Goal: Information Seeking & Learning: Learn about a topic

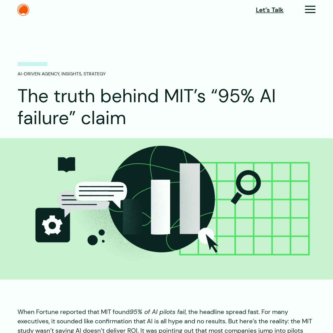
drag, startPoint x: 78, startPoint y: 30, endPoint x: 78, endPoint y: 34, distance: 3.7
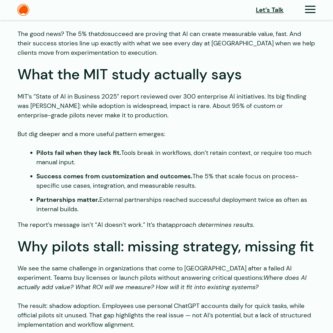
scroll to position [313, 0]
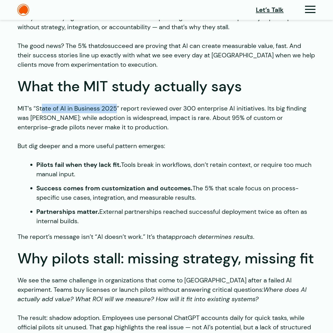
drag, startPoint x: 43, startPoint y: 110, endPoint x: 115, endPoint y: 111, distance: 71.5
click at [115, 111] on p "MIT’s “State of AI in Business 2025” report reviewed over 300 enterprise AI ini…" at bounding box center [166, 118] width 298 height 28
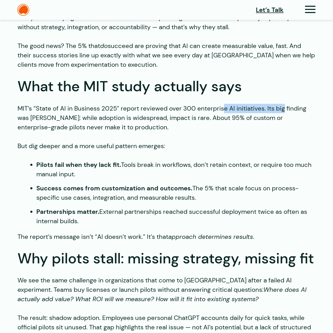
drag, startPoint x: 223, startPoint y: 110, endPoint x: 283, endPoint y: 108, distance: 60.1
click at [283, 108] on p "MIT’s “State of AI in Business 2025” report reviewed over 300 enterprise AI ini…" at bounding box center [166, 118] width 298 height 28
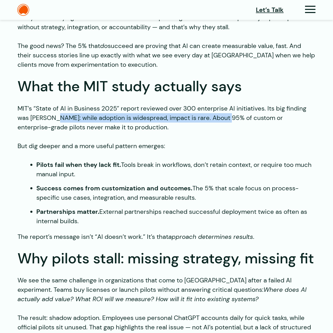
drag, startPoint x: 53, startPoint y: 119, endPoint x: 221, endPoint y: 119, distance: 168.1
click at [221, 119] on p "MIT’s “State of AI in Business 2025” report reviewed over 300 enterprise AI ini…" at bounding box center [166, 118] width 298 height 28
drag, startPoint x: 221, startPoint y: 119, endPoint x: 224, endPoint y: 119, distance: 3.1
click at [223, 119] on p "MIT’s “State of AI in Business 2025” report reviewed over 300 enterprise AI ini…" at bounding box center [166, 118] width 298 height 28
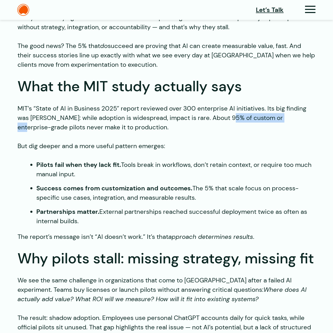
drag, startPoint x: 225, startPoint y: 119, endPoint x: 281, endPoint y: 122, distance: 56.2
click at [281, 122] on p "MIT’s “State of AI in Business 2025” report reviewed over 300 enterprise AI ini…" at bounding box center [166, 118] width 298 height 28
drag, startPoint x: 56, startPoint y: 130, endPoint x: 102, endPoint y: 130, distance: 45.2
click at [102, 130] on p "MIT’s “State of AI in Business 2025” report reviewed over 300 enterprise AI ini…" at bounding box center [166, 118] width 298 height 28
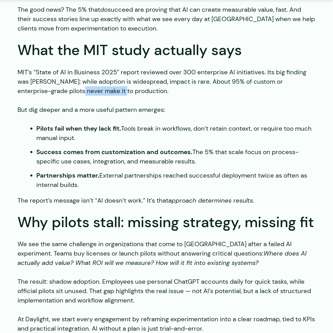
scroll to position [365, 0]
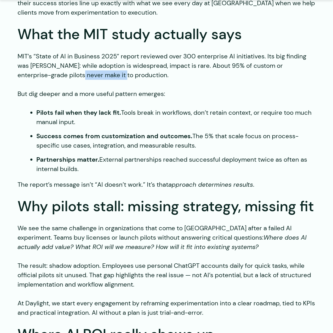
drag, startPoint x: 44, startPoint y: 114, endPoint x: 185, endPoint y: 124, distance: 141.3
click at [185, 124] on li "Pilots fail when they lack fit. Tools break in workflows, don’t retain context,…" at bounding box center [175, 117] width 279 height 19
drag, startPoint x: 185, startPoint y: 124, endPoint x: 182, endPoint y: 125, distance: 2.9
click at [185, 124] on li "Pilots fail when they lack fit. Tools break in workflows, don’t retain context,…" at bounding box center [175, 117] width 279 height 19
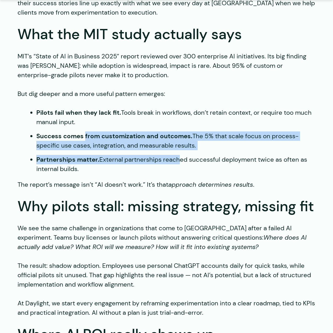
drag, startPoint x: 85, startPoint y: 138, endPoint x: 178, endPoint y: 158, distance: 95.3
click at [178, 158] on ul "Pilots fail when they lack fit. Tools break in workflows, don’t retain context,…" at bounding box center [166, 141] width 298 height 66
click at [178, 159] on li "Partnerships matter. External partnerships reached successful deployment twice …" at bounding box center [175, 164] width 279 height 19
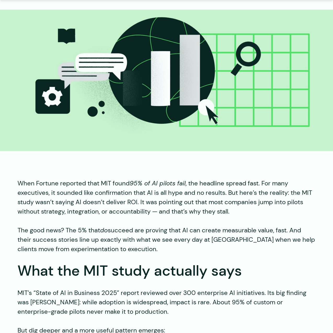
scroll to position [131, 0]
